Goal: Information Seeking & Learning: Learn about a topic

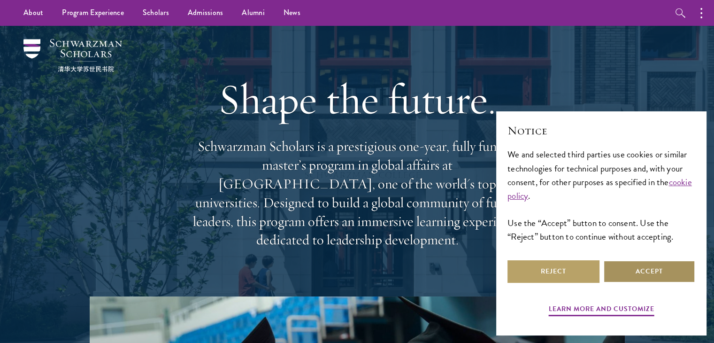
click at [641, 267] on button "Accept" at bounding box center [650, 271] width 92 height 23
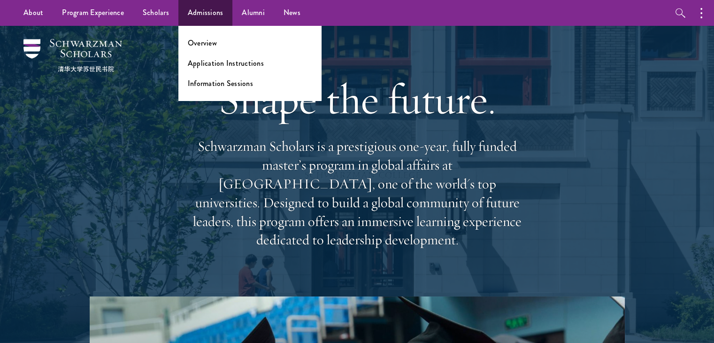
click at [192, 74] on ul "Overview Application Instructions Information Sessions" at bounding box center [249, 63] width 143 height 75
click at [193, 70] on ul "Overview Application Instructions Information Sessions" at bounding box center [249, 63] width 143 height 75
click at [192, 65] on link "Application Instructions" at bounding box center [226, 63] width 76 height 11
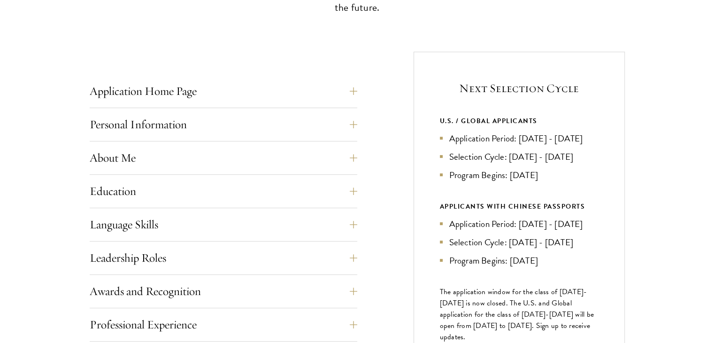
scroll to position [331, 0]
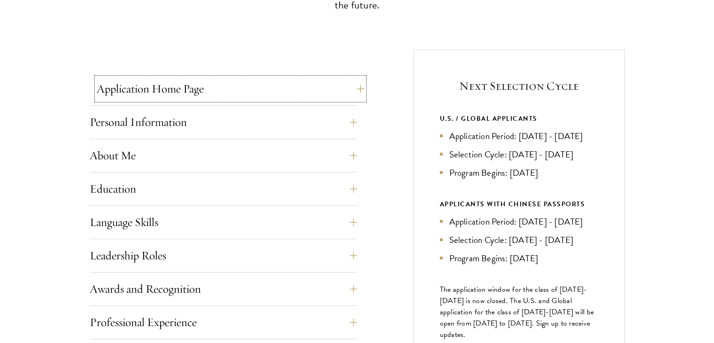
click at [339, 92] on button "Application Home Page" at bounding box center [231, 89] width 268 height 23
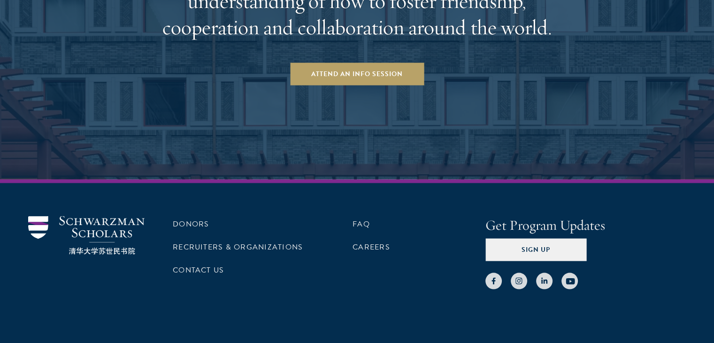
scroll to position [1940, 0]
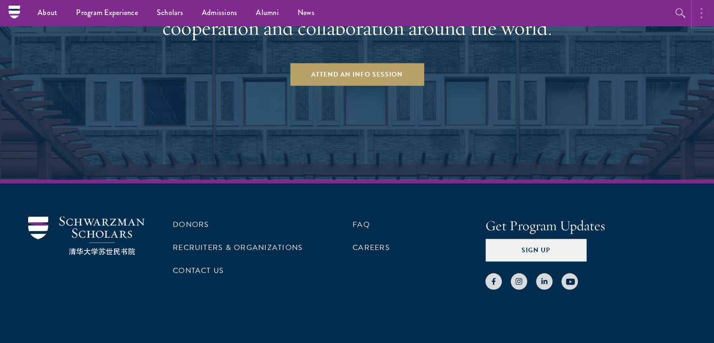
click at [703, 8] on button "button" at bounding box center [704, 13] width 21 height 26
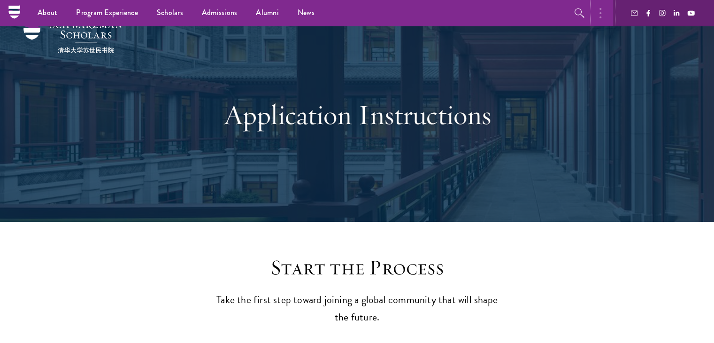
scroll to position [0, 0]
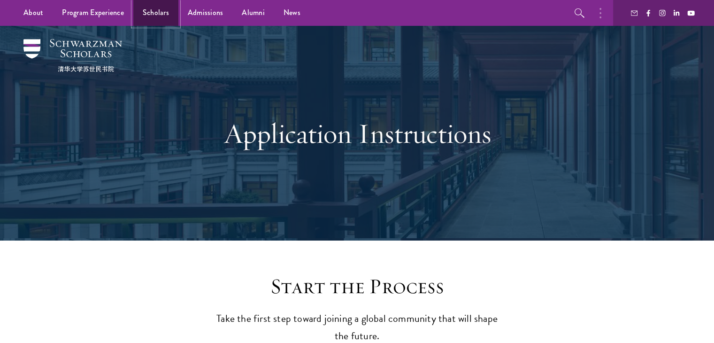
click at [145, 12] on link "Scholars" at bounding box center [155, 13] width 45 height 26
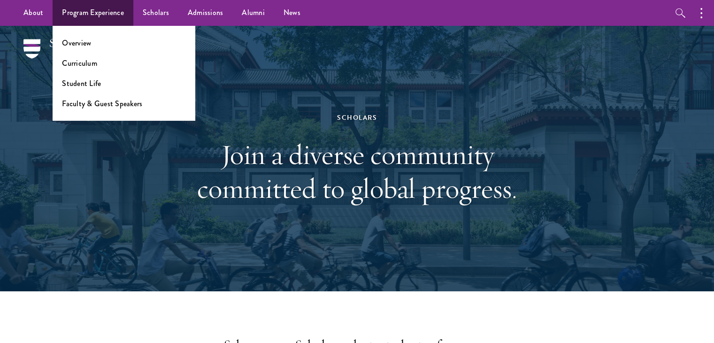
click at [94, 78] on ul "Overview Curriculum Student Life Faculty & Guest Speakers" at bounding box center [124, 73] width 143 height 95
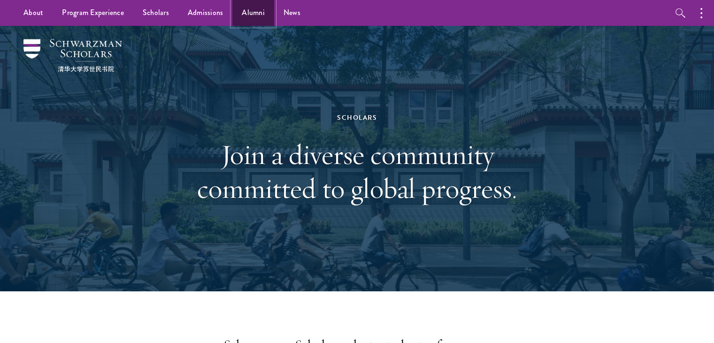
click at [246, 16] on link "Alumni" at bounding box center [254, 13] width 42 height 26
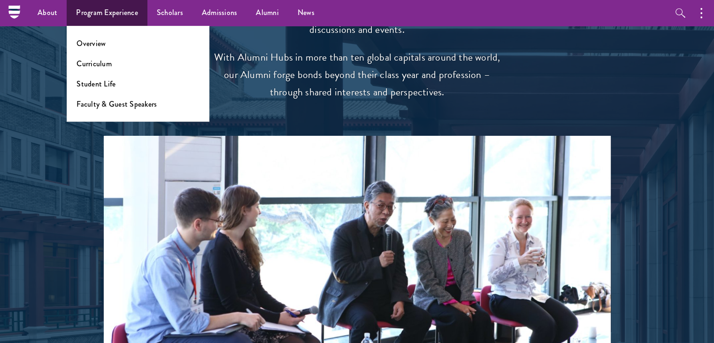
scroll to position [1854, 0]
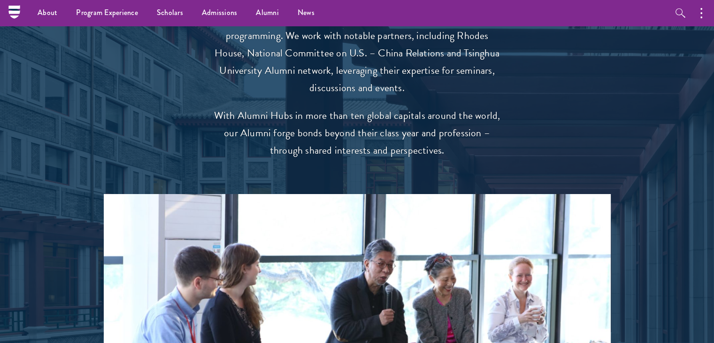
click at [17, 26] on div at bounding box center [357, 241] width 714 height 669
click at [14, 13] on nav "About Overview Leadership Donors Program Experience Overview Curriculum Student…" at bounding box center [297, 13] width 567 height 26
click at [711, 16] on button "button" at bounding box center [704, 13] width 21 height 26
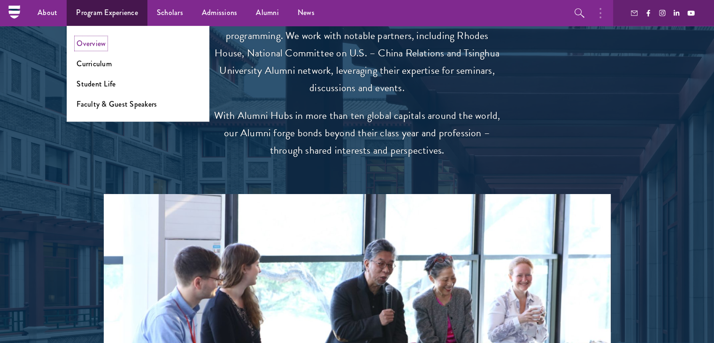
click at [86, 47] on link "Overview" at bounding box center [91, 43] width 29 height 11
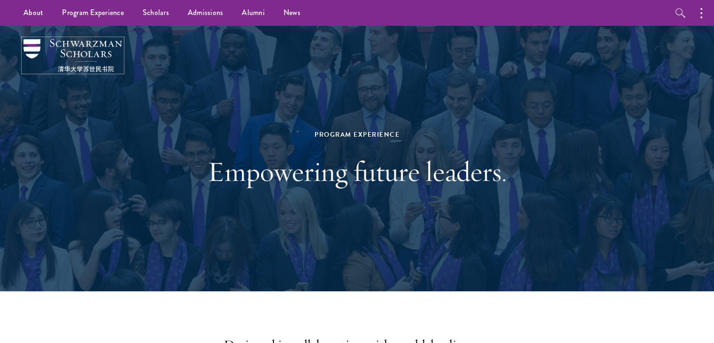
click at [44, 49] on img at bounding box center [72, 55] width 99 height 33
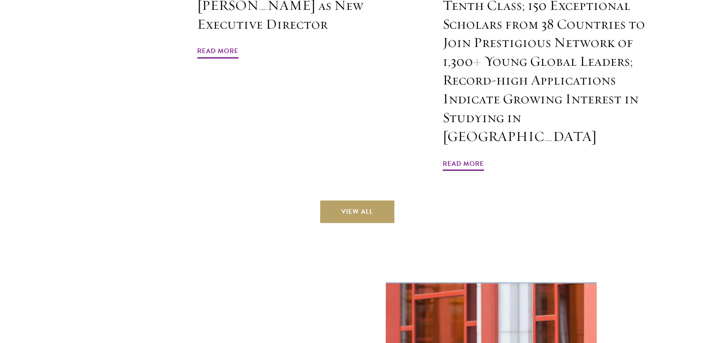
scroll to position [2389, 0]
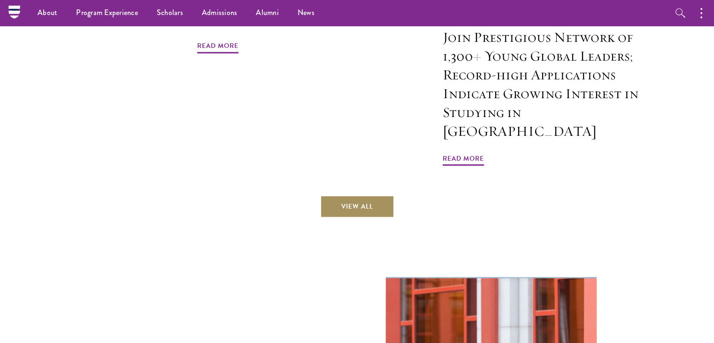
click at [348, 195] on link "View All" at bounding box center [357, 206] width 74 height 23
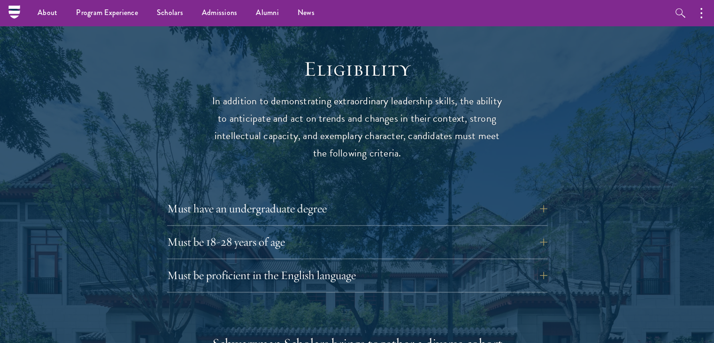
scroll to position [1199, 0]
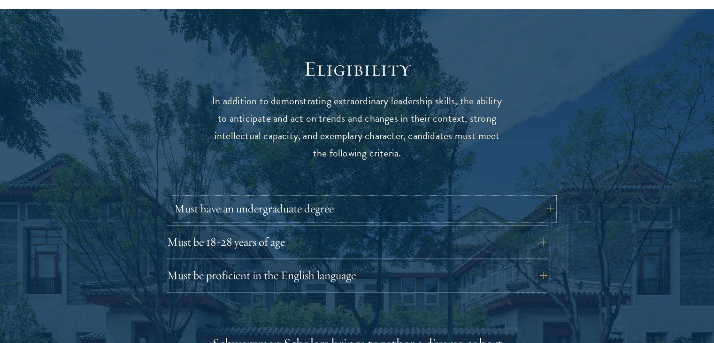
click at [422, 197] on button "Must have an undergraduate degree" at bounding box center [364, 208] width 380 height 23
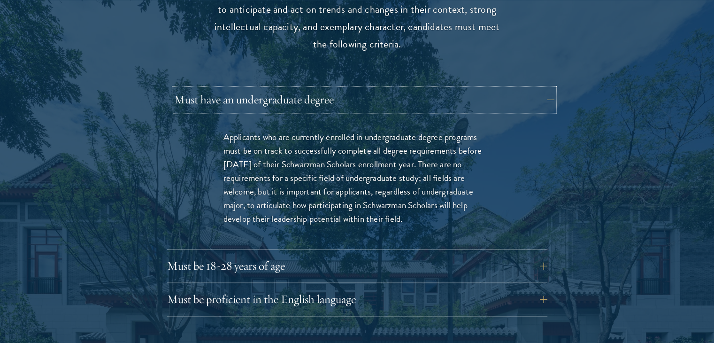
scroll to position [1311, 0]
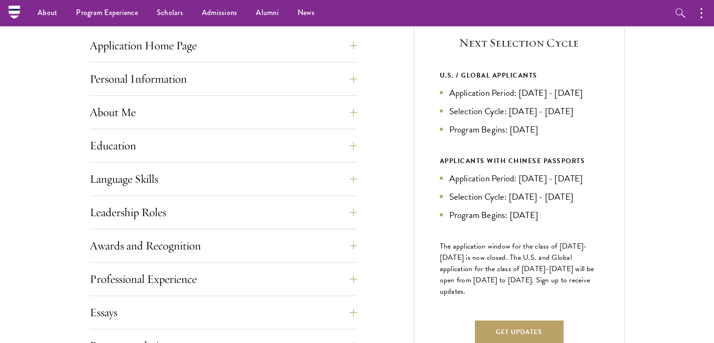
scroll to position [374, 0]
